Goal: Find specific page/section: Find specific page/section

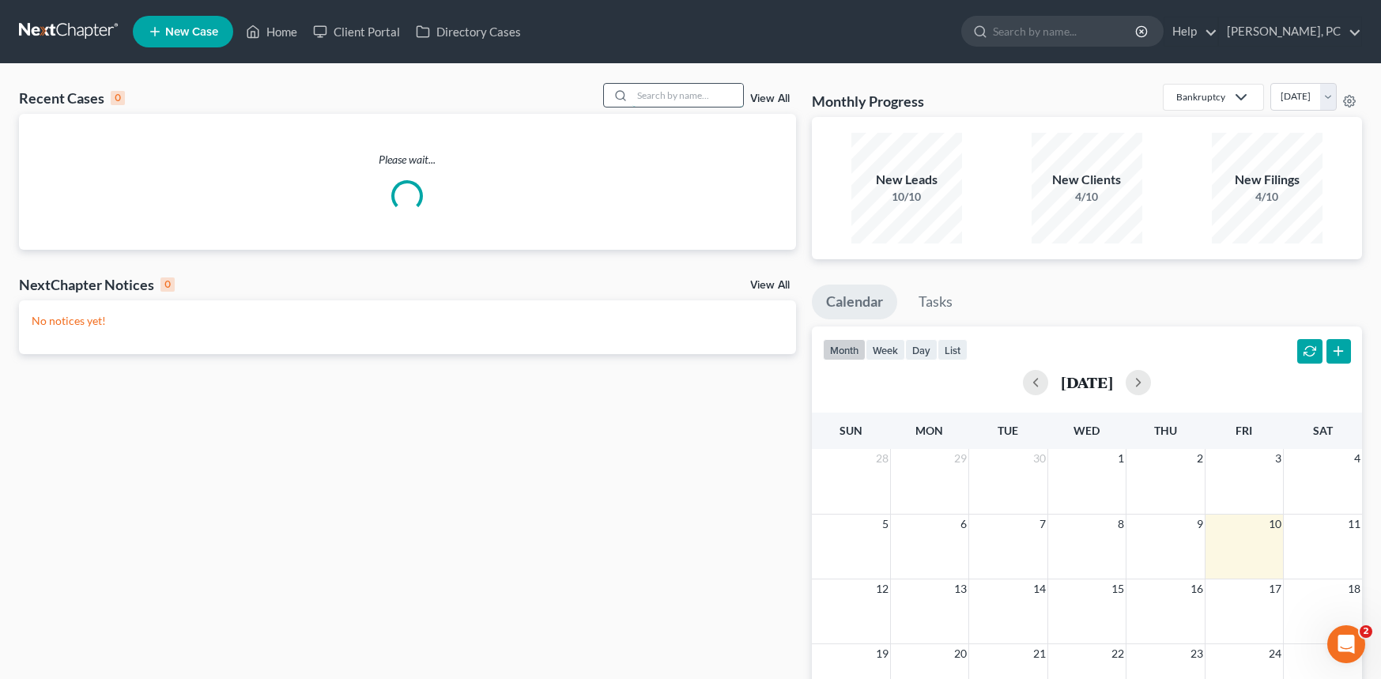
click at [663, 101] on input "search" at bounding box center [687, 95] width 111 height 23
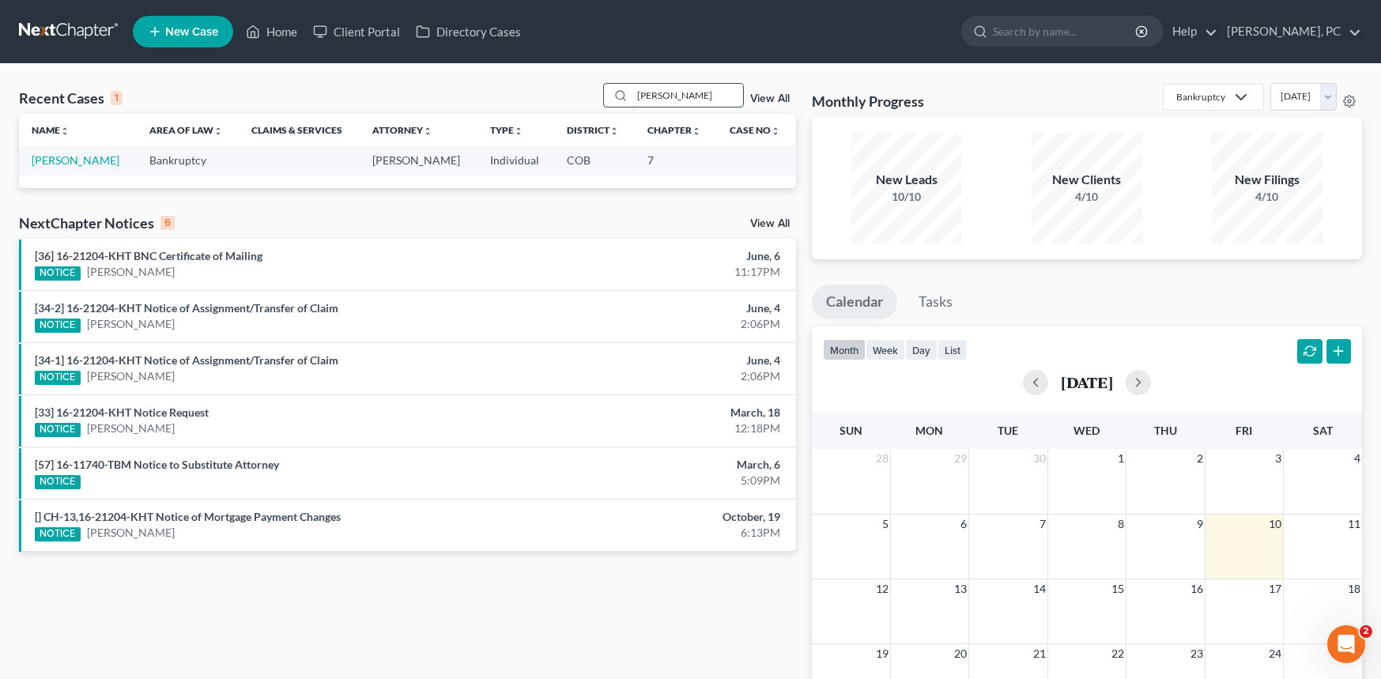
type input "michael rick"
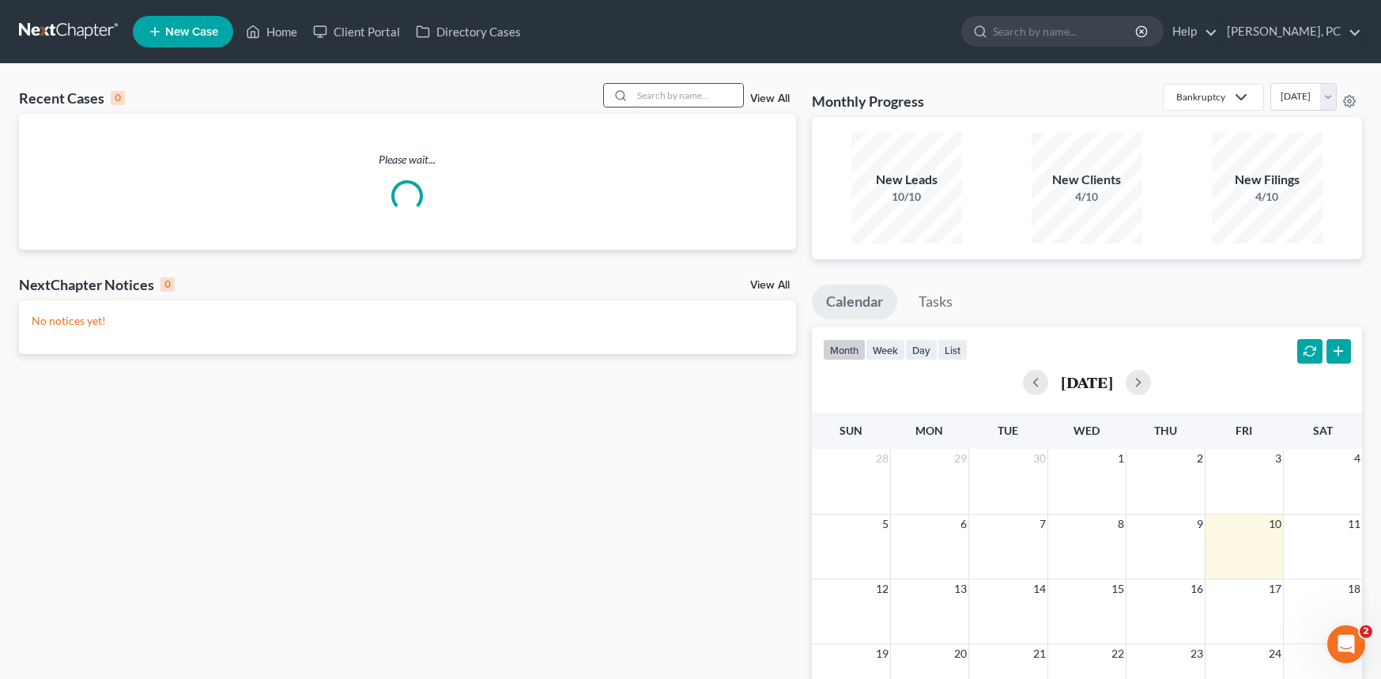
click at [660, 94] on input "search" at bounding box center [687, 95] width 111 height 23
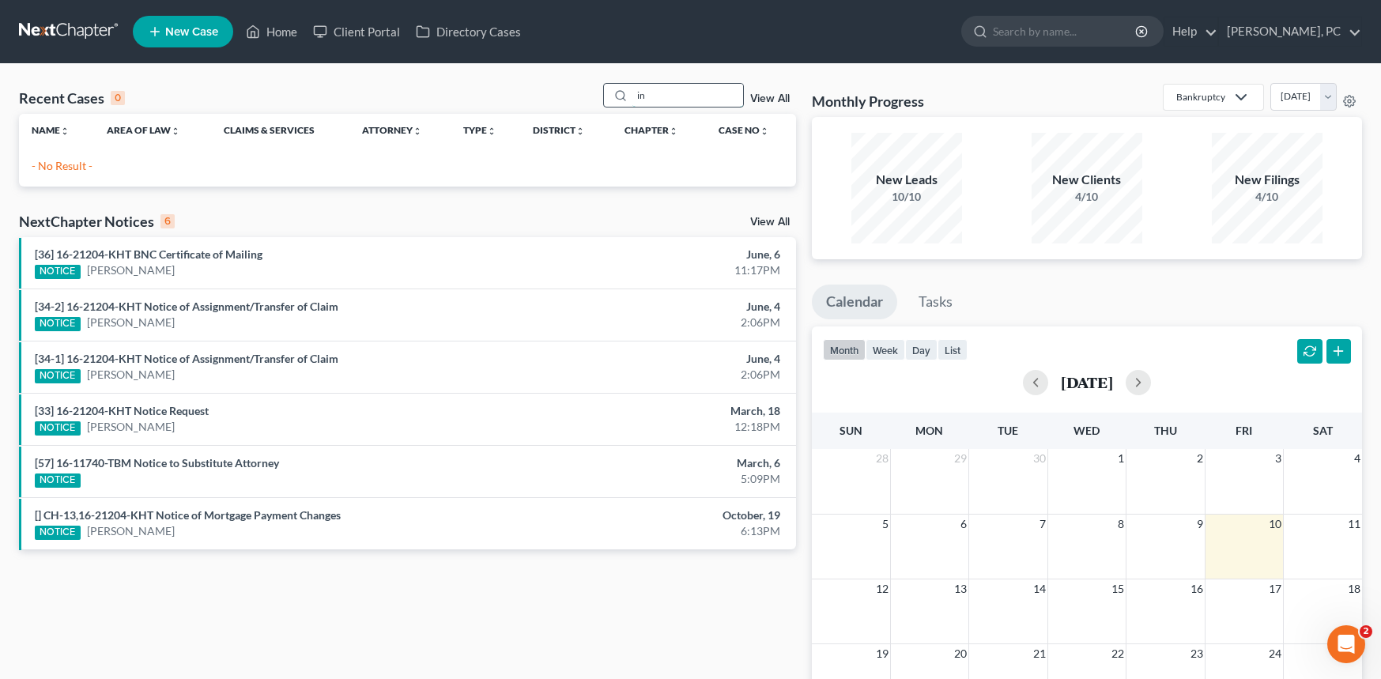
type input "n"
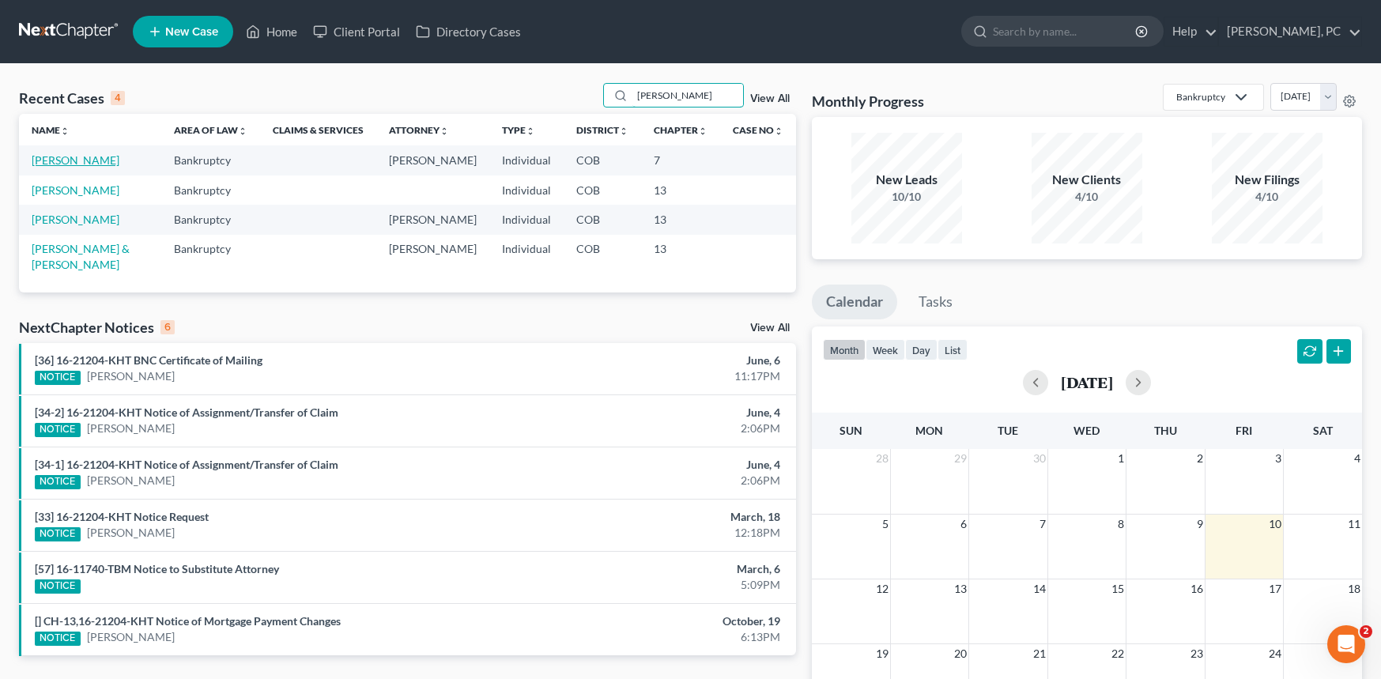
type input "[PERSON_NAME]"
click at [97, 154] on link "[PERSON_NAME]" at bounding box center [76, 159] width 88 height 13
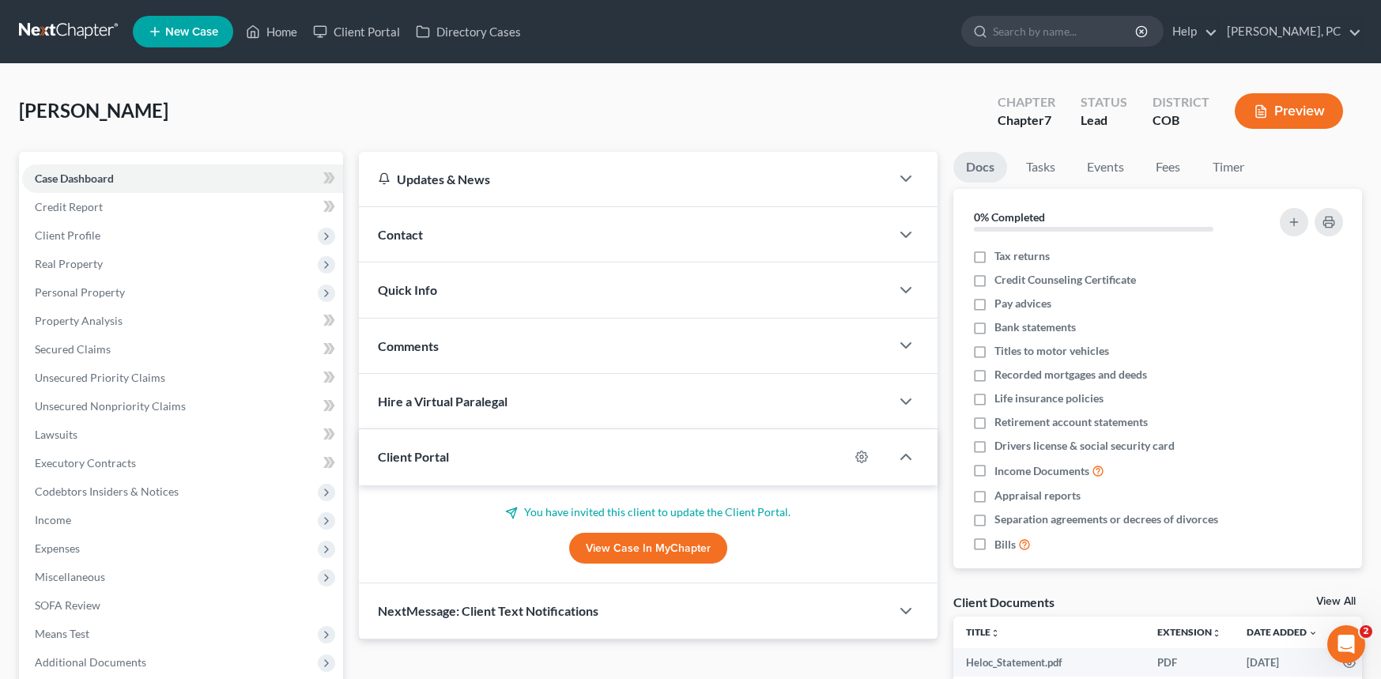
click at [615, 545] on link "View Case in MyChapter" at bounding box center [648, 549] width 158 height 32
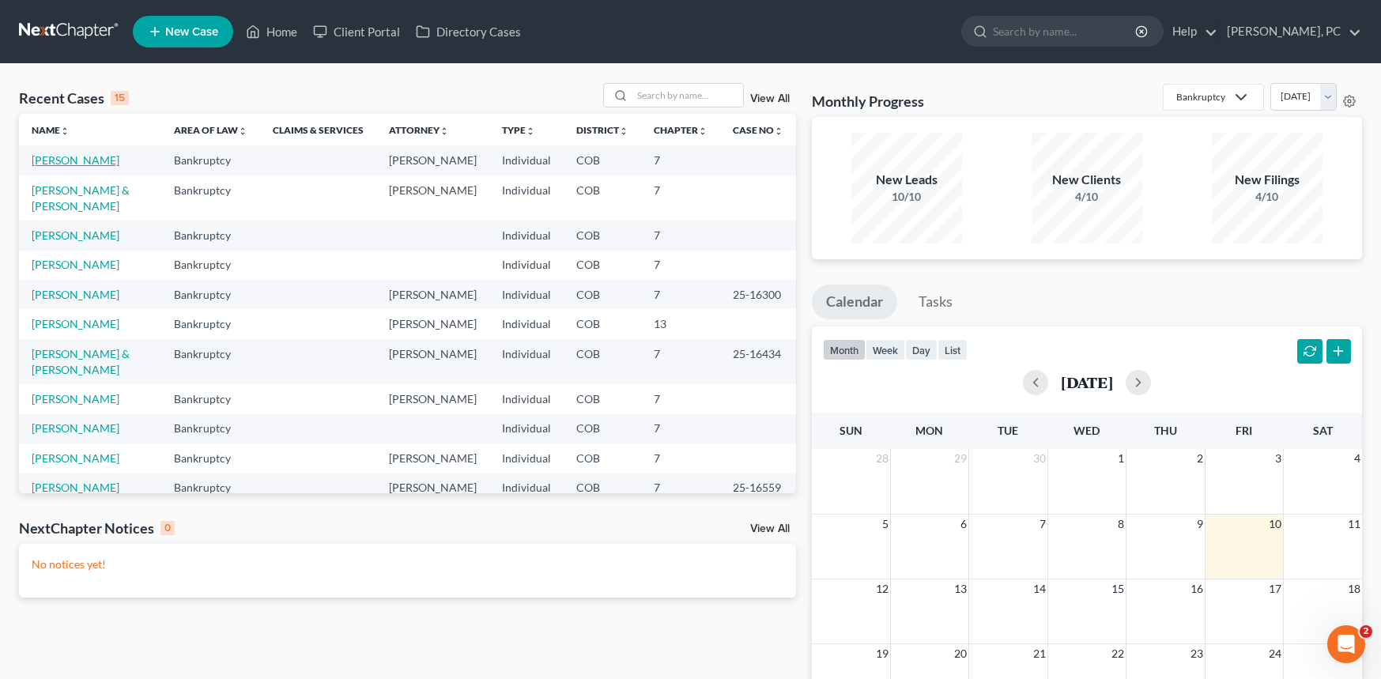
click at [85, 160] on link "[PERSON_NAME]" at bounding box center [76, 159] width 88 height 13
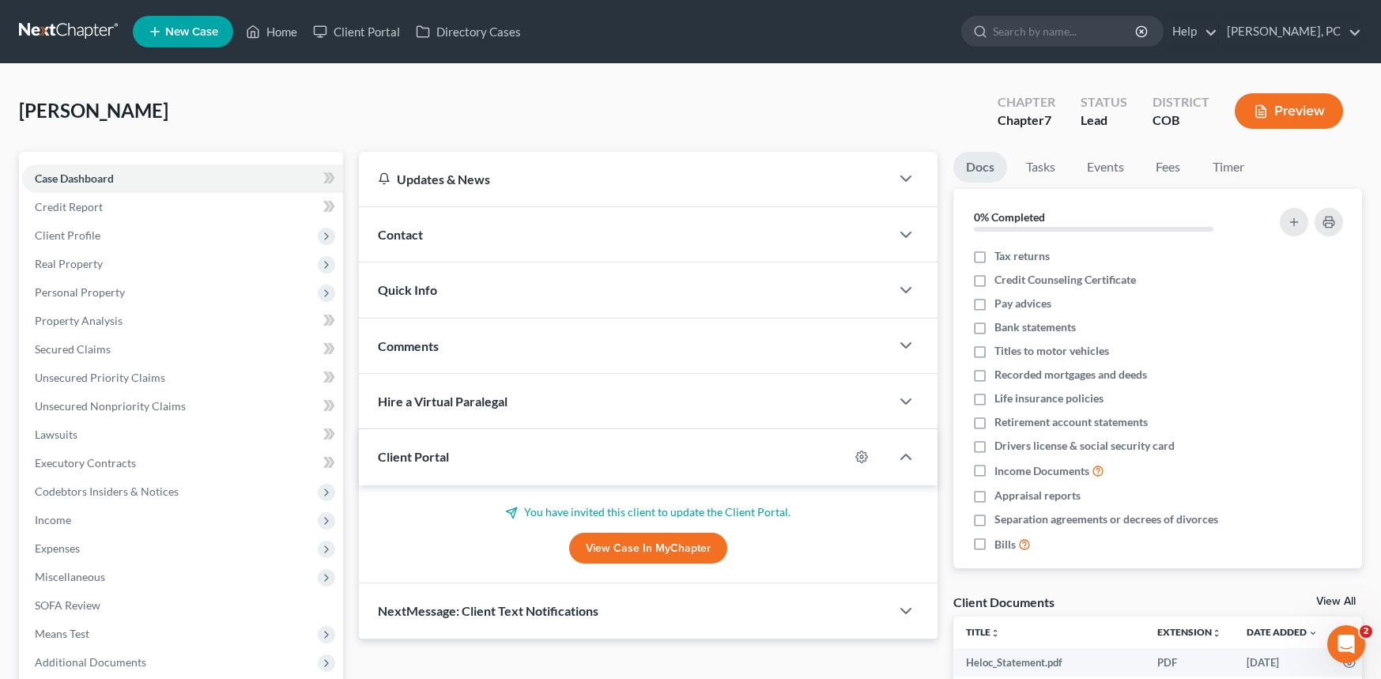
click at [647, 551] on link "View Case in MyChapter" at bounding box center [648, 549] width 158 height 32
